Goal: Find specific page/section: Find specific page/section

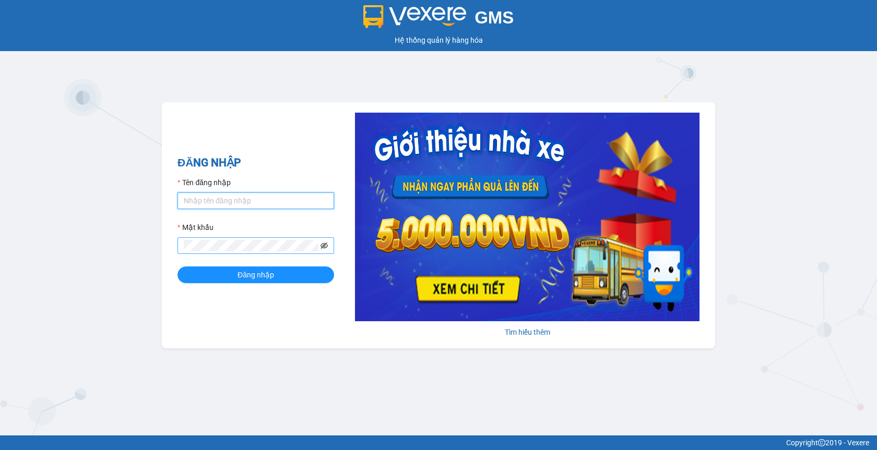
type input "thuyntt_kt.saoviet"
click at [321, 245] on icon "eye-invisible" at bounding box center [323, 246] width 7 height 6
click at [283, 271] on button "Đăng nhập" at bounding box center [255, 275] width 157 height 17
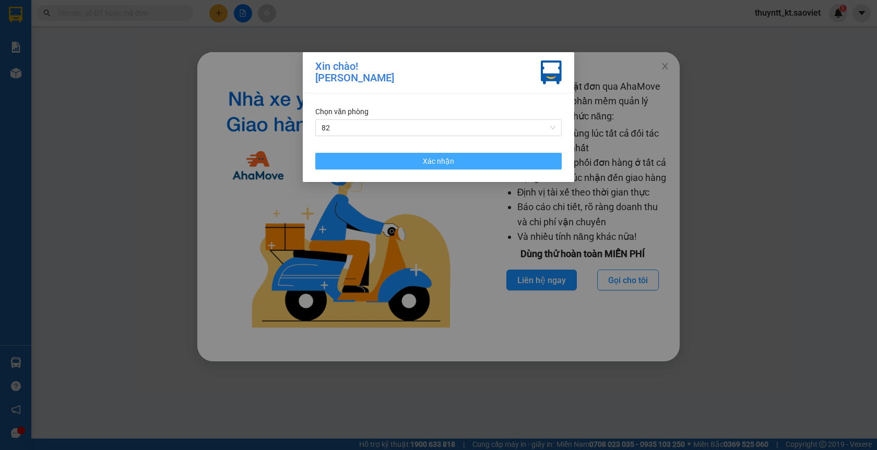
click at [449, 162] on span "Xác nhận" at bounding box center [438, 160] width 31 height 11
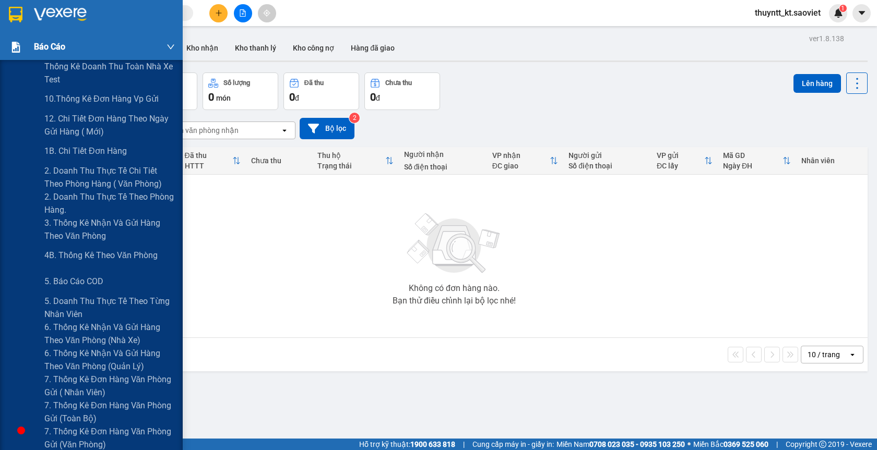
click at [26, 47] on div "Báo cáo" at bounding box center [91, 47] width 183 height 26
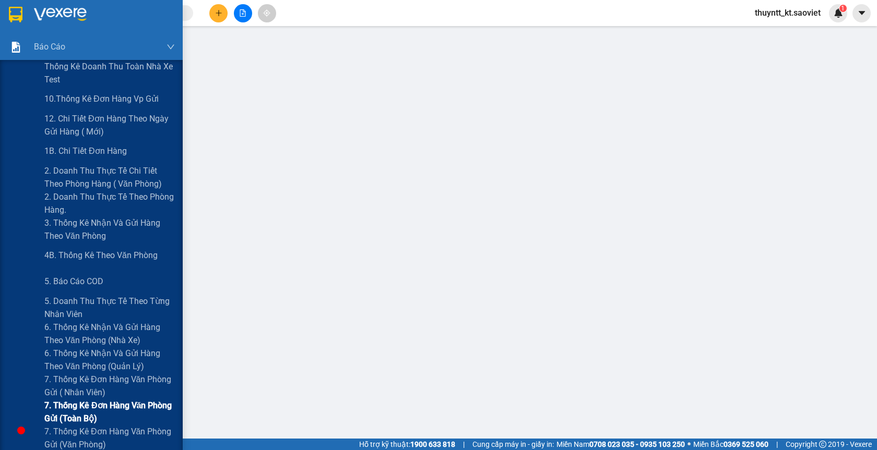
scroll to position [104, 0]
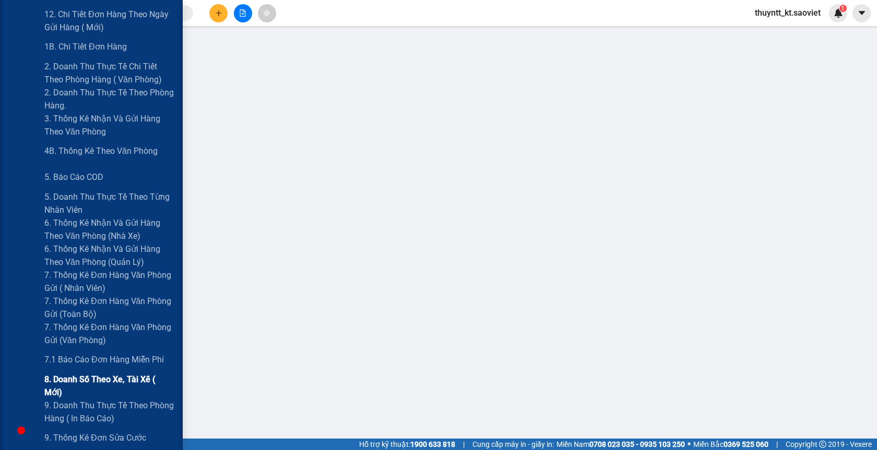
click at [101, 387] on span "8. Doanh số theo xe, tài xế ( mới)" at bounding box center [109, 386] width 130 height 26
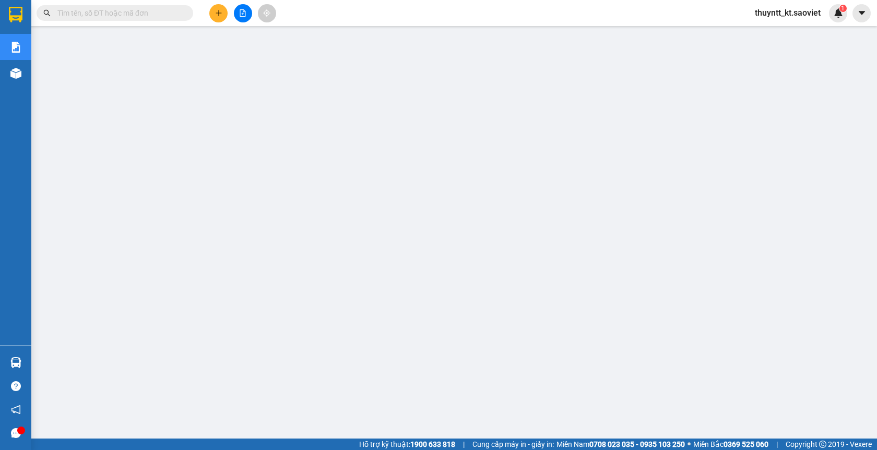
scroll to position [67, 0]
